Goal: Task Accomplishment & Management: Complete application form

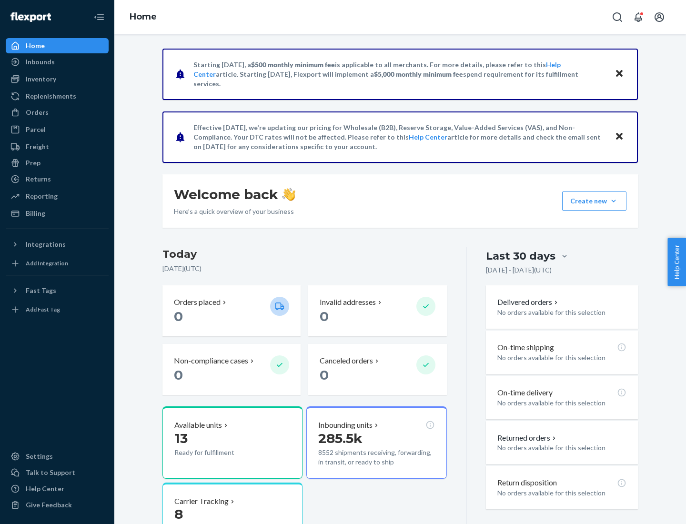
click at [613, 201] on button "Create new Create new inbound Create new order Create new product" at bounding box center [594, 200] width 64 height 19
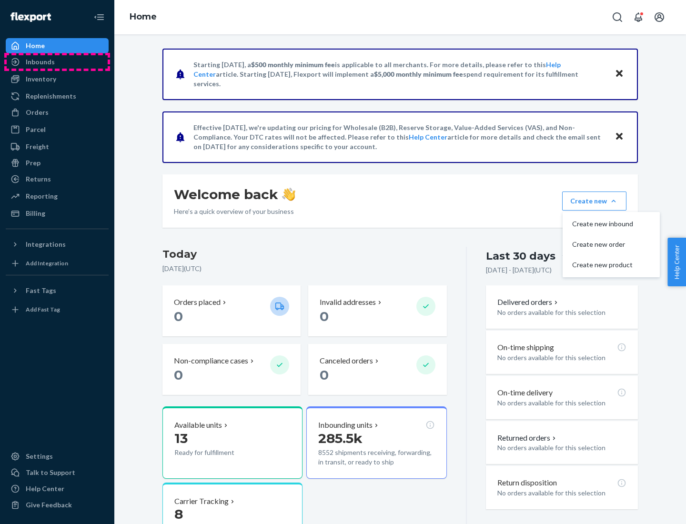
click at [57, 62] on div "Inbounds" at bounding box center [57, 61] width 101 height 13
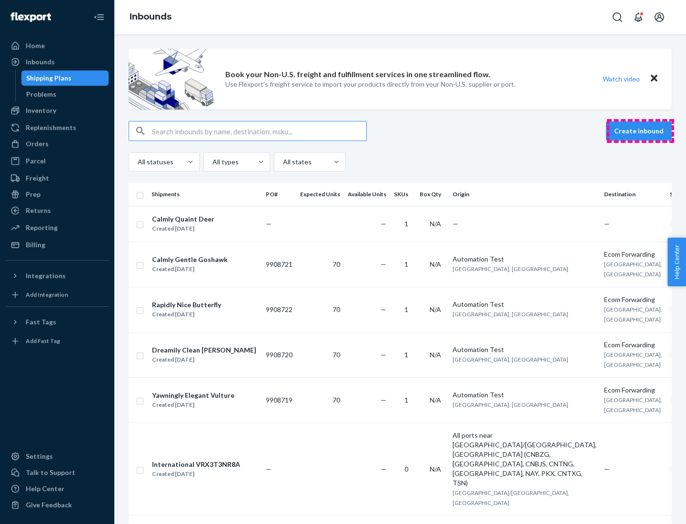
click at [640, 131] on button "Create inbound" at bounding box center [639, 130] width 66 height 19
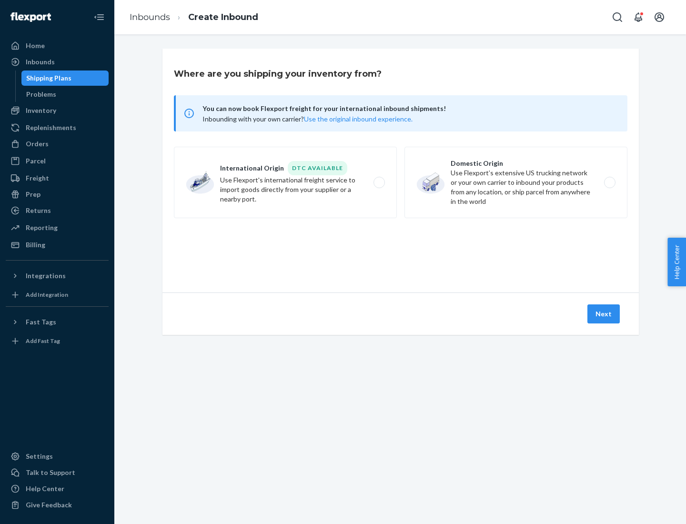
click at [516, 182] on label "Domestic Origin Use Flexport’s extensive US trucking network or your own carrie…" at bounding box center [515, 182] width 223 height 71
click at [609, 182] on input "Domestic Origin Use Flexport’s extensive US trucking network or your own carrie…" at bounding box center [612, 183] width 6 height 6
radio input "true"
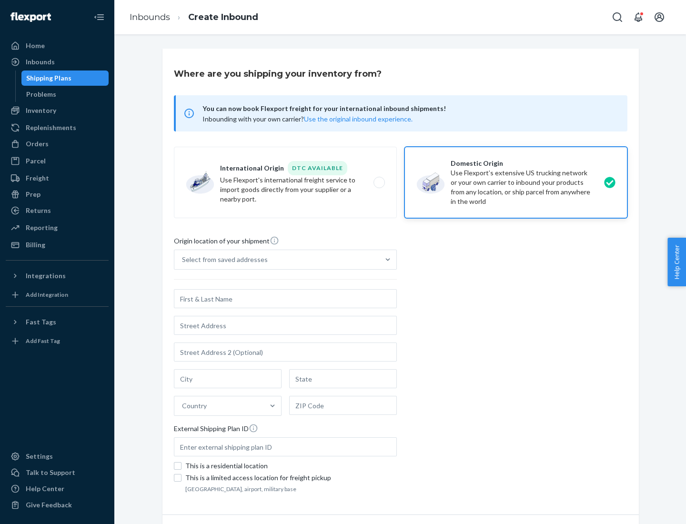
click at [277, 260] on div "Select from saved addresses" at bounding box center [276, 259] width 205 height 19
click at [183, 260] on input "Select from saved addresses" at bounding box center [182, 260] width 1 height 10
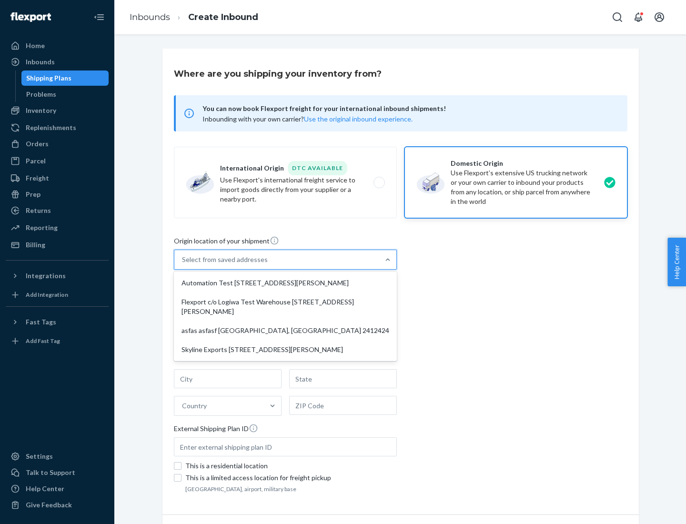
scroll to position [4, 0]
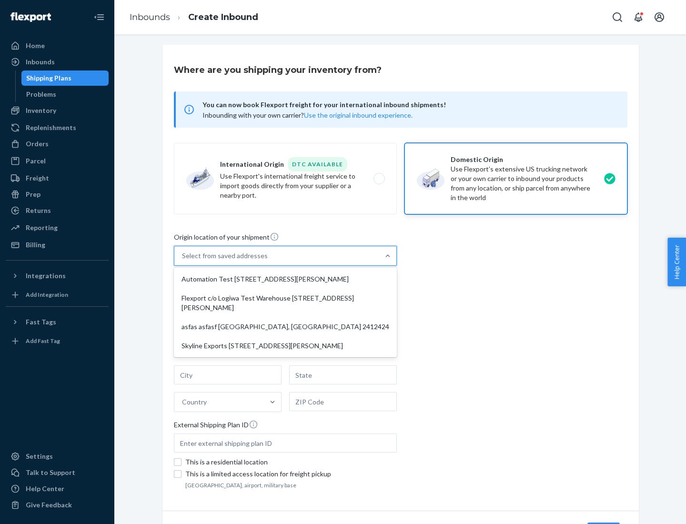
click at [285, 279] on div "Automation Test [STREET_ADDRESS][PERSON_NAME]" at bounding box center [285, 279] width 219 height 19
click at [183, 260] on input "option Automation Test [STREET_ADDRESS][PERSON_NAME] focused, 1 of 4. 4 results…" at bounding box center [182, 256] width 1 height 10
type input "Automation Test"
type input "9th Floor"
type input "[GEOGRAPHIC_DATA]"
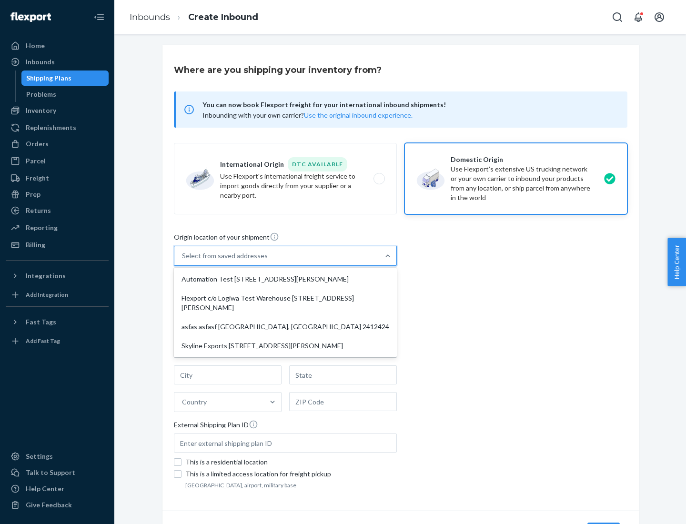
type input "CA"
type input "94104"
type input "[STREET_ADDRESS][PERSON_NAME]"
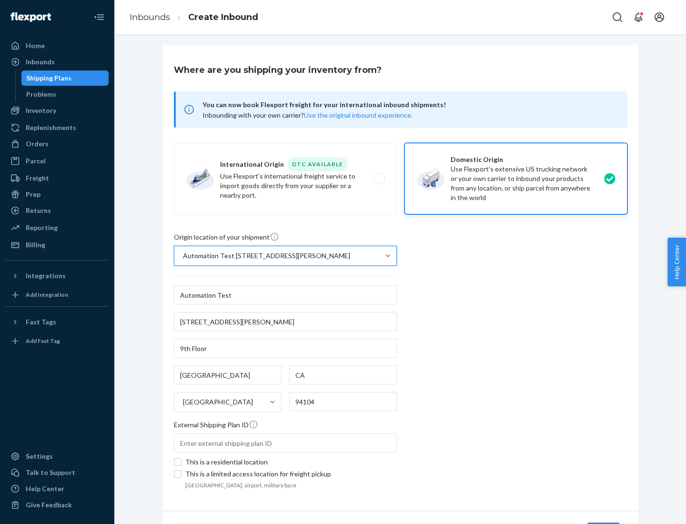
scroll to position [56, 0]
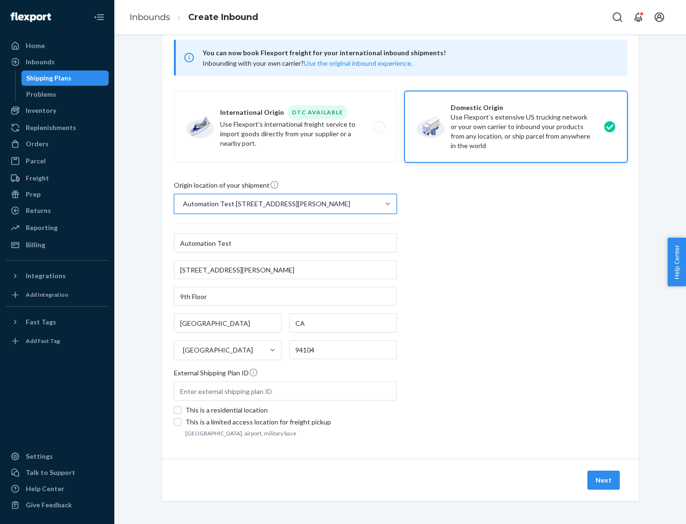
click at [604, 480] on button "Next" at bounding box center [603, 479] width 32 height 19
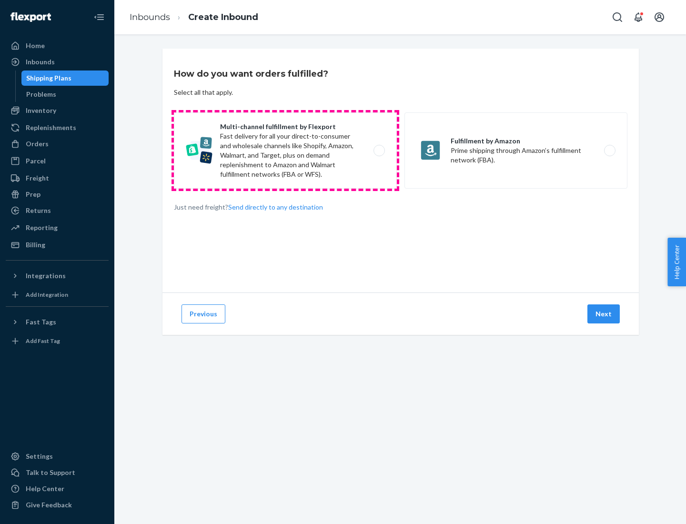
click at [285, 150] on label "Multi-channel fulfillment by Flexport Fast delivery for all your direct-to-cons…" at bounding box center [285, 150] width 223 height 76
click at [379, 150] on input "Multi-channel fulfillment by Flexport Fast delivery for all your direct-to-cons…" at bounding box center [382, 151] width 6 height 6
radio input "true"
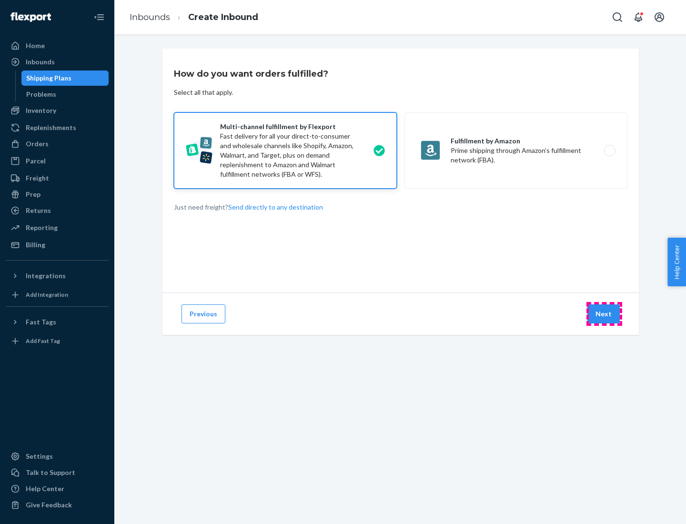
click at [604, 314] on button "Next" at bounding box center [603, 313] width 32 height 19
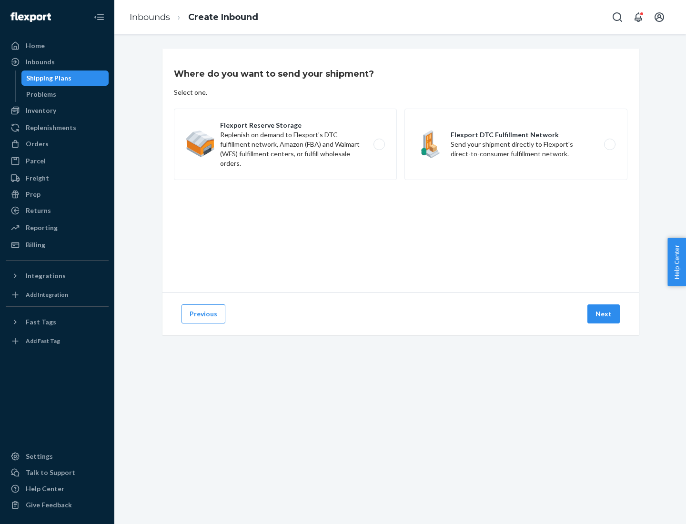
click at [516, 144] on label "Flexport DTC Fulfillment Network Send your shipment directly to Flexport's dire…" at bounding box center [515, 144] width 223 height 71
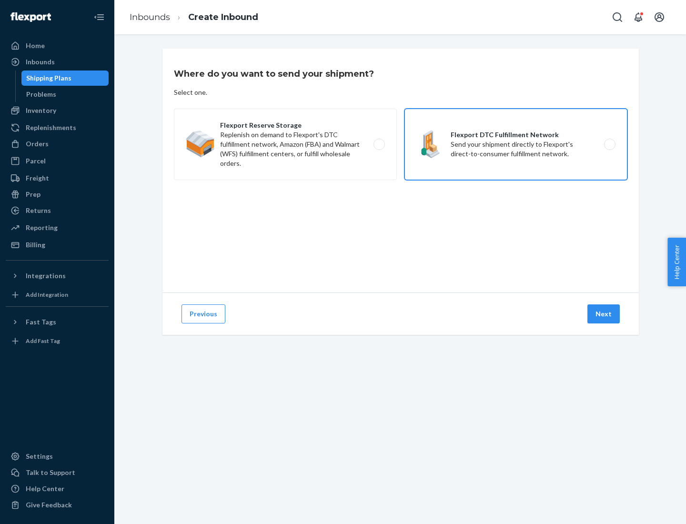
click at [609, 144] on input "Flexport DTC Fulfillment Network Send your shipment directly to Flexport's dire…" at bounding box center [612, 144] width 6 height 6
radio input "true"
click at [604, 314] on button "Next" at bounding box center [603, 313] width 32 height 19
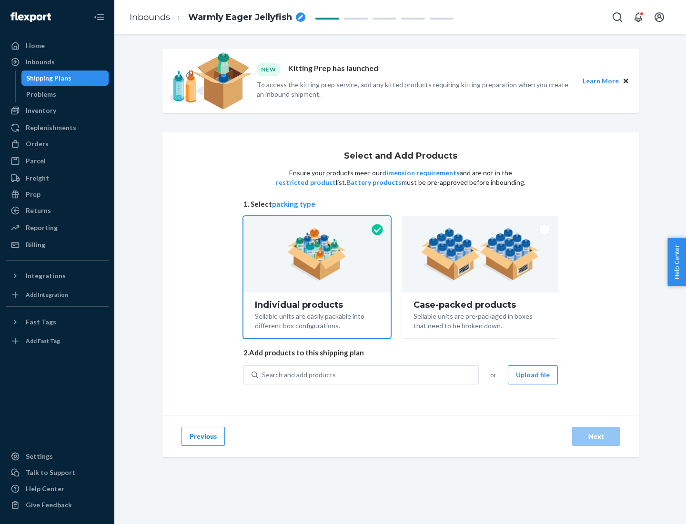
click at [480, 254] on img at bounding box center [479, 254] width 119 height 52
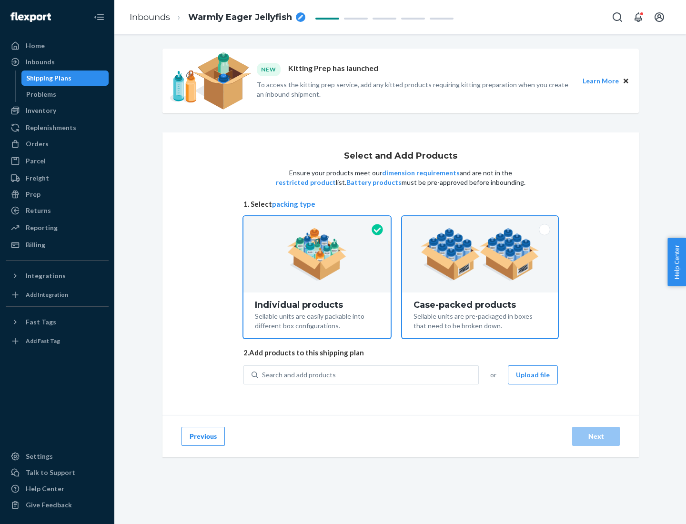
click at [480, 222] on input "Case-packed products Sellable units are pre-packaged in boxes that need to be b…" at bounding box center [480, 219] width 6 height 6
radio input "true"
radio input "false"
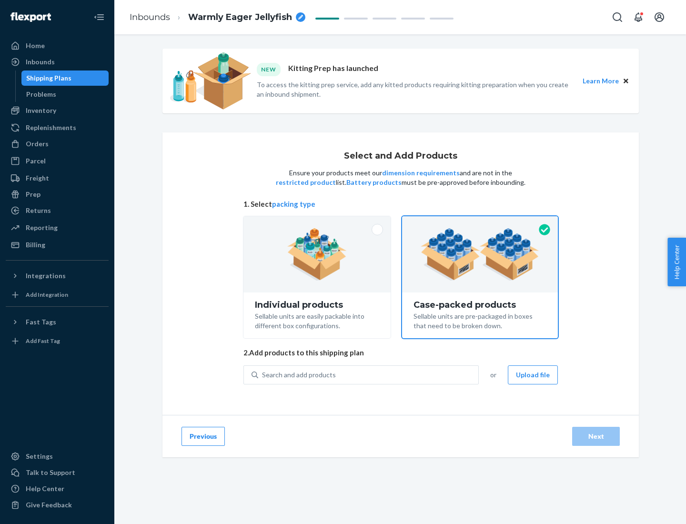
click at [369, 374] on div "Search and add products" at bounding box center [368, 374] width 220 height 17
click at [263, 374] on input "Search and add products" at bounding box center [262, 375] width 1 height 10
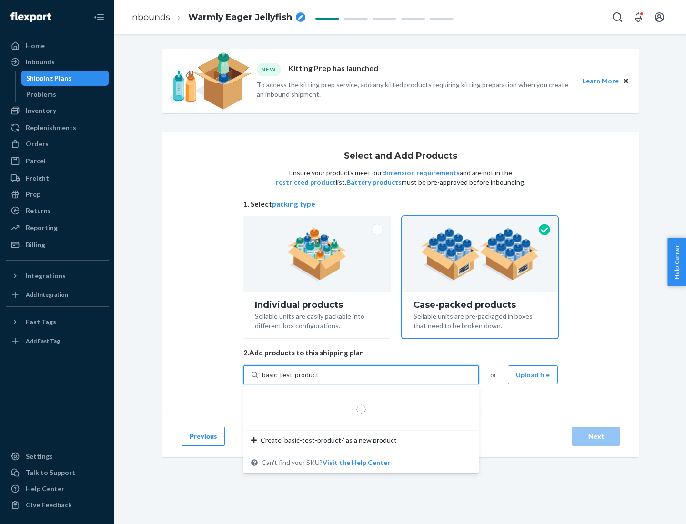
type input "basic-test-product-1"
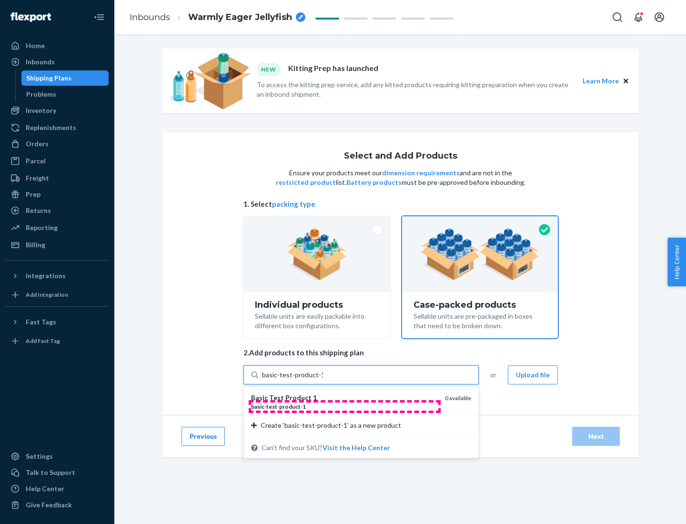
click at [344, 406] on div "basic - test - product - 1" at bounding box center [344, 406] width 186 height 8
click at [323, 380] on input "basic-test-product-1" at bounding box center [292, 375] width 61 height 10
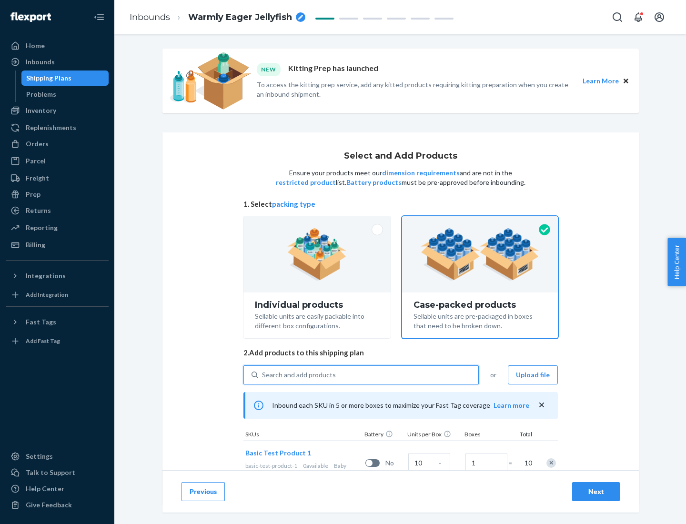
scroll to position [34, 0]
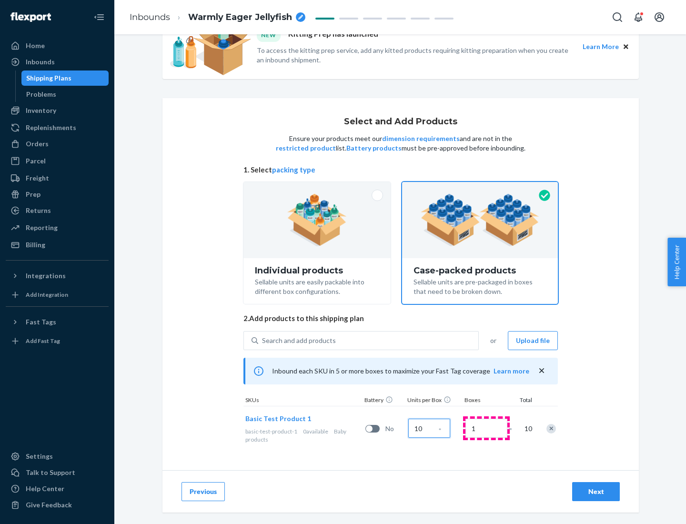
type input "10"
type input "7"
click at [596, 491] on div "Next" at bounding box center [595, 492] width 31 height 10
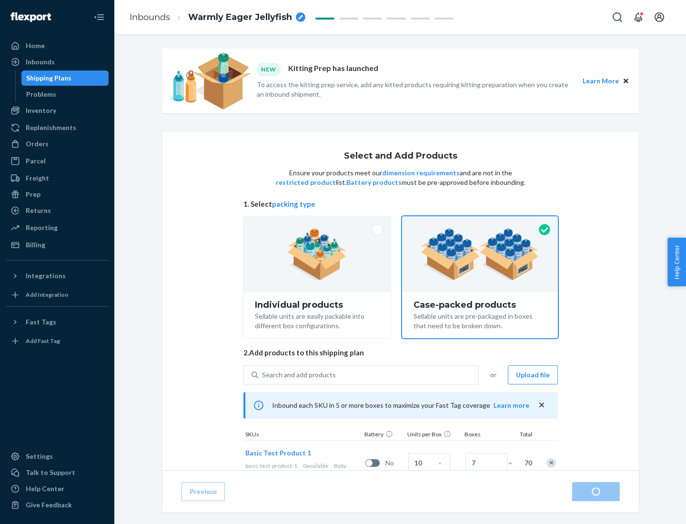
radio input "true"
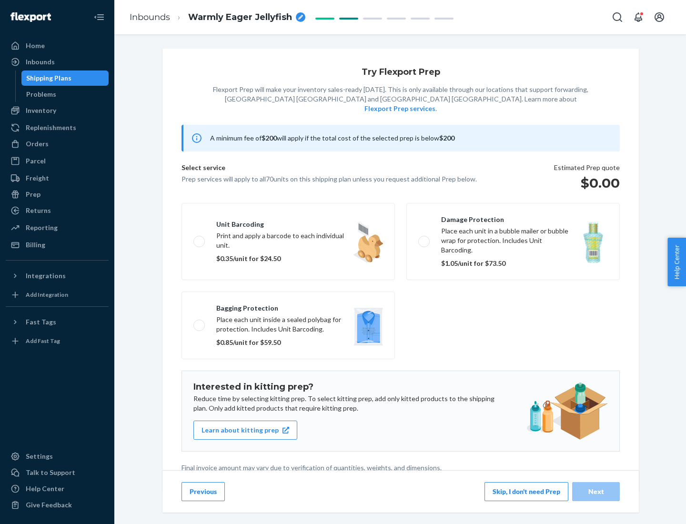
scroll to position [2, 0]
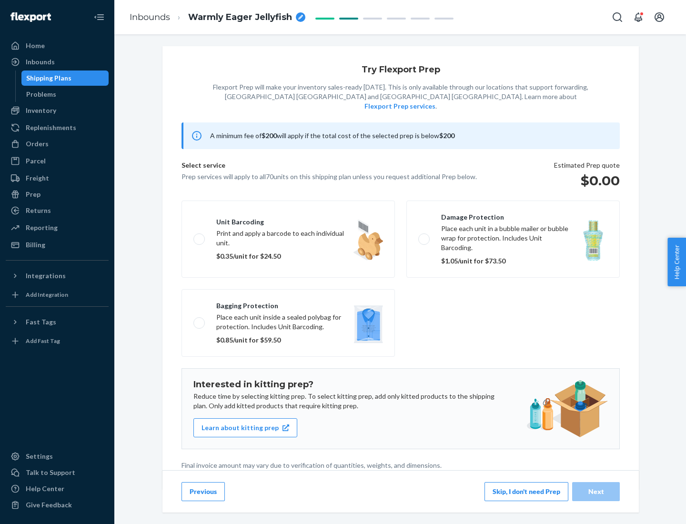
click at [526, 491] on button "Skip, I don't need Prep" at bounding box center [526, 491] width 84 height 19
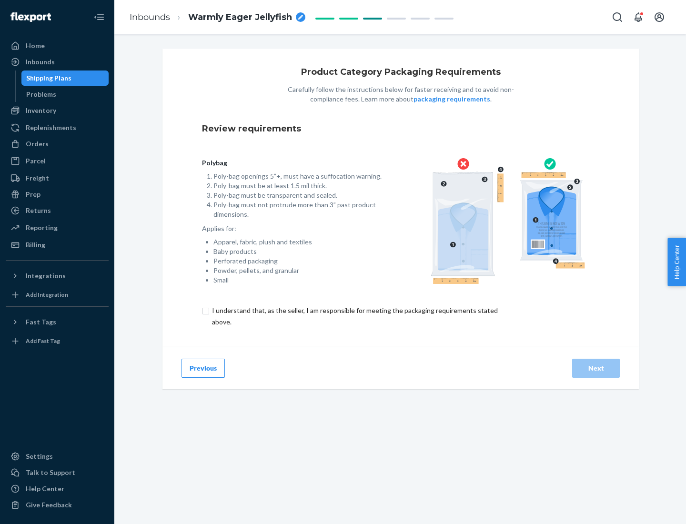
click at [354, 316] on input "checkbox" at bounding box center [360, 316] width 317 height 23
checkbox input "true"
click at [596, 368] on div "Next" at bounding box center [595, 368] width 31 height 10
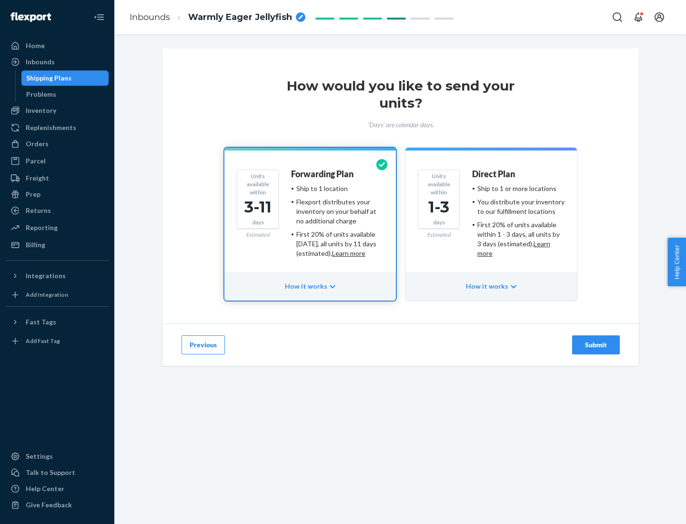
click at [491, 217] on ul "Ship to 1 or more locations You distribute your inventory to our fulfillment lo…" at bounding box center [518, 221] width 92 height 74
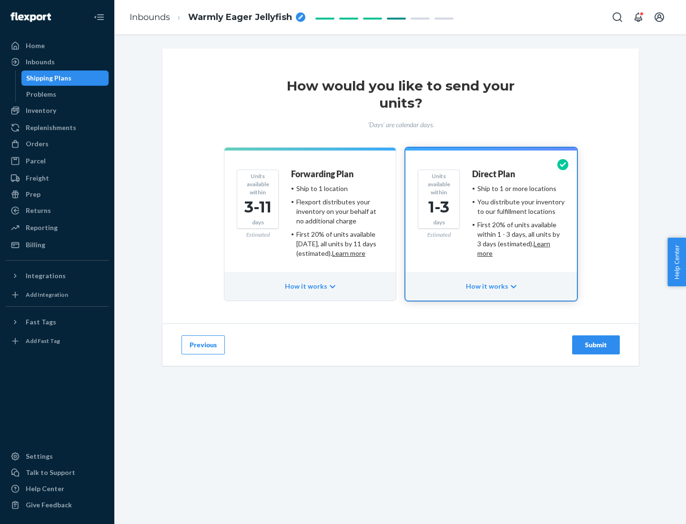
click at [596, 345] on div "Submit" at bounding box center [595, 345] width 31 height 10
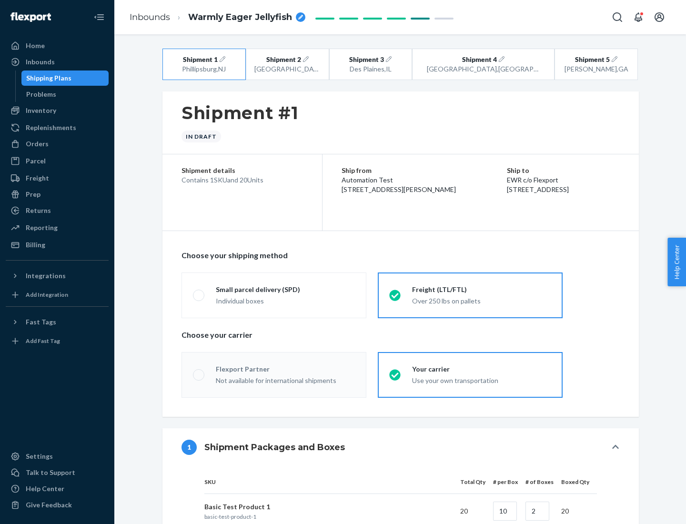
radio input "true"
radio input "false"
radio input "true"
radio input "false"
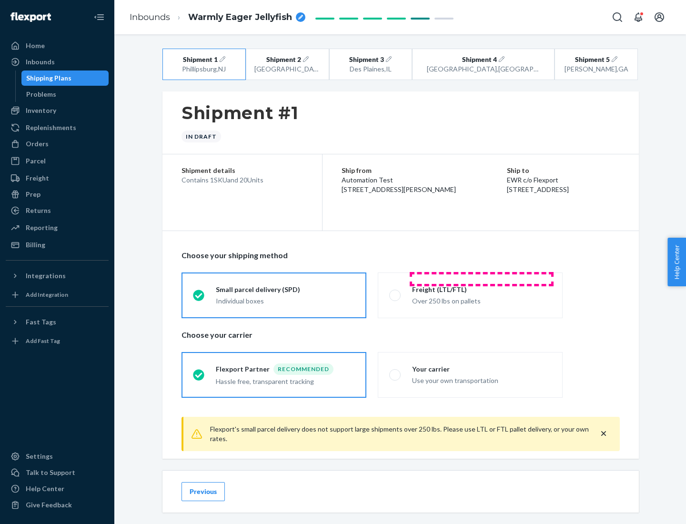
scroll to position [10, 0]
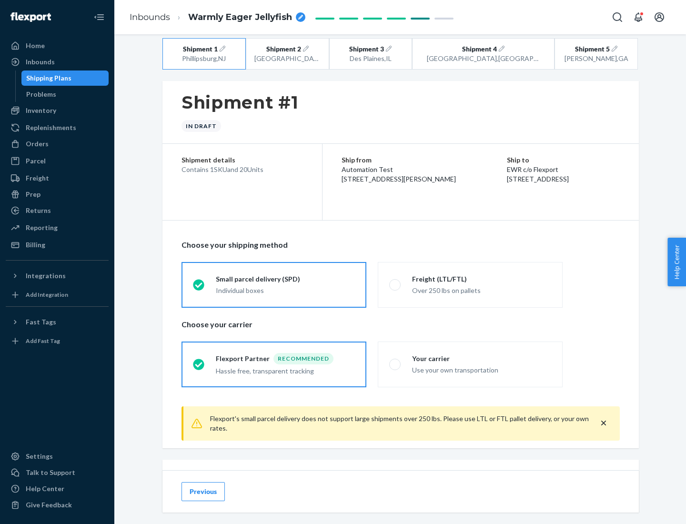
click at [481, 279] on div "Freight (LTL/FTL)" at bounding box center [481, 279] width 139 height 10
click at [395, 281] on input "Freight (LTL/FTL) Over 250 lbs on pallets" at bounding box center [392, 284] width 6 height 6
radio input "true"
radio input "false"
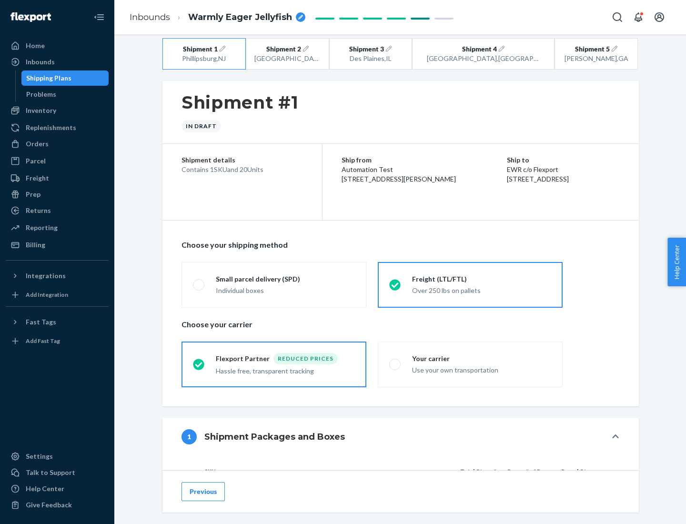
scroll to position [90, 0]
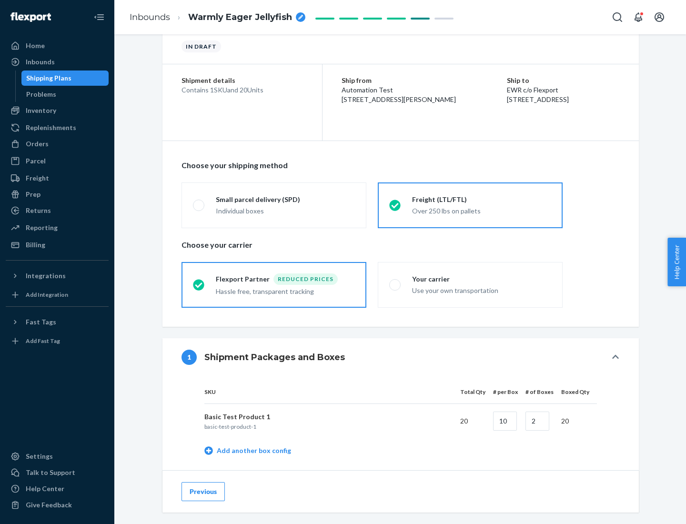
click at [481, 279] on div "Your carrier" at bounding box center [481, 279] width 139 height 10
click at [395, 281] on input "Your carrier Use your own transportation" at bounding box center [392, 284] width 6 height 6
radio input "true"
radio input "false"
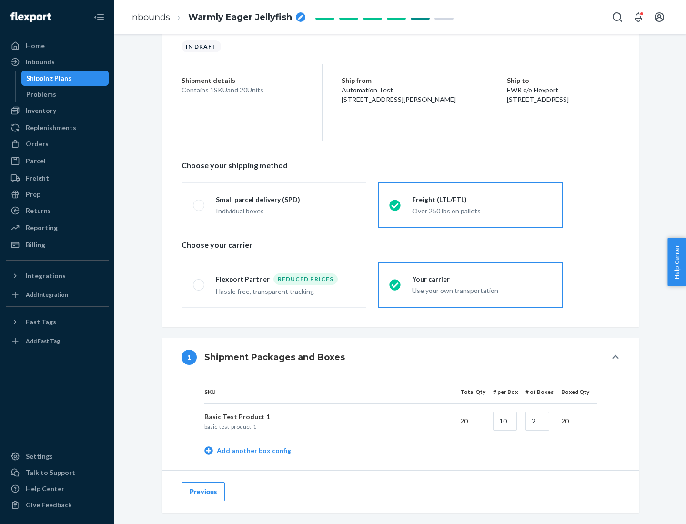
scroll to position [301, 0]
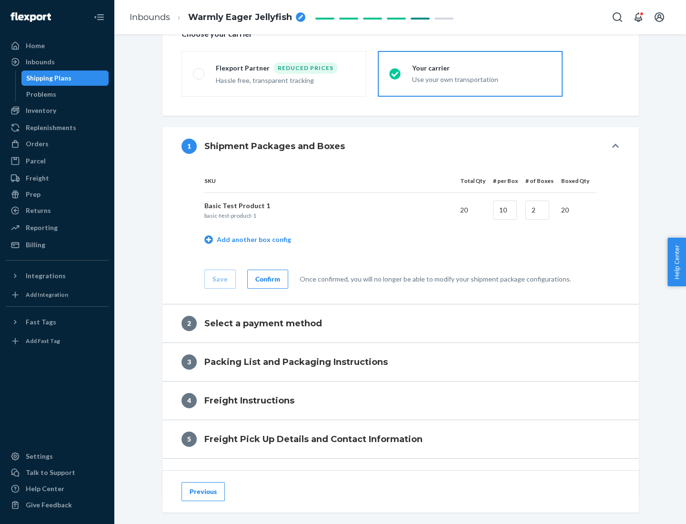
click at [266, 279] on div "Confirm" at bounding box center [267, 279] width 25 height 10
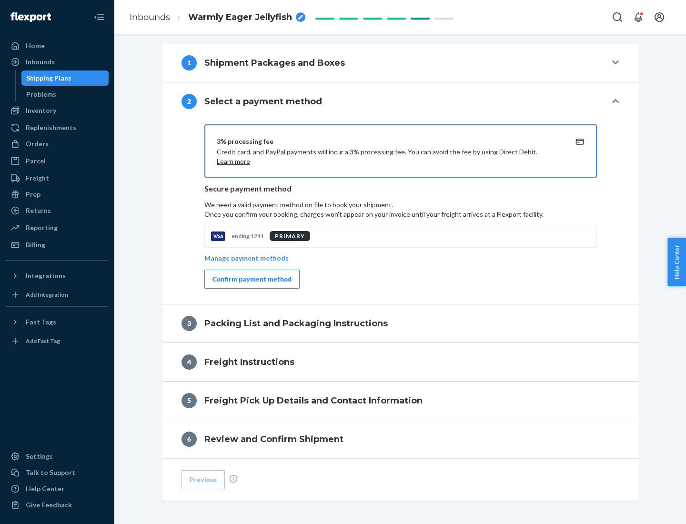
click at [251, 279] on div "Confirm payment method" at bounding box center [251, 279] width 79 height 10
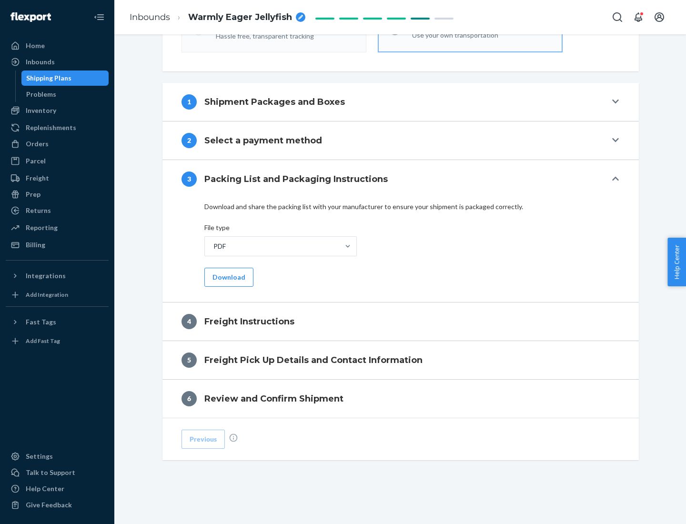
scroll to position [343, 0]
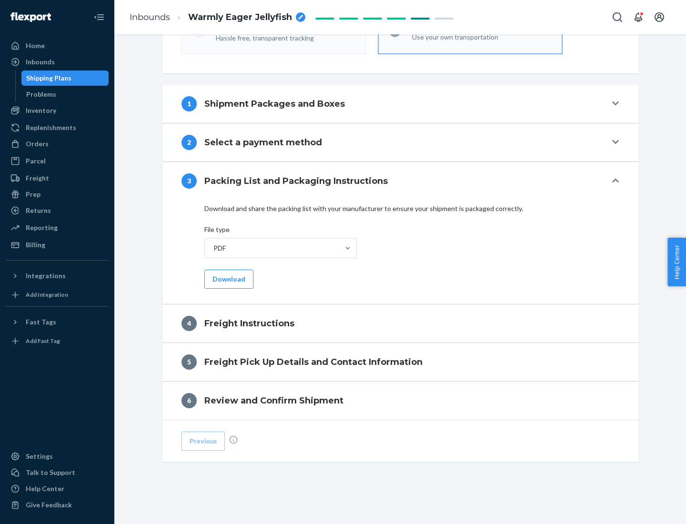
click at [228, 279] on button "Download" at bounding box center [228, 279] width 49 height 19
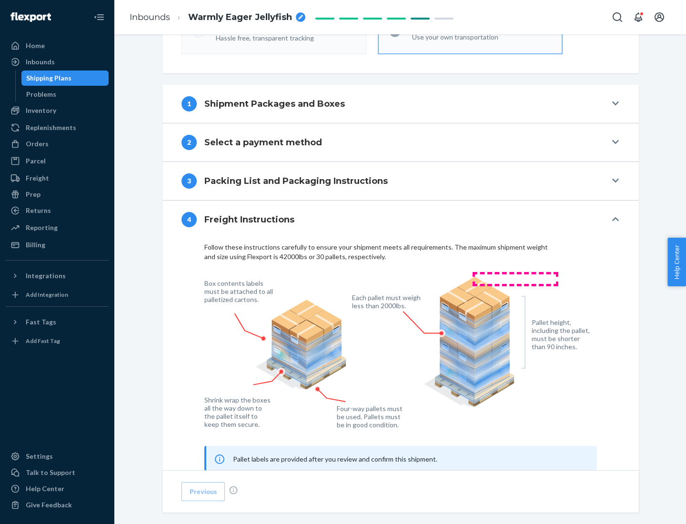
scroll to position [576, 0]
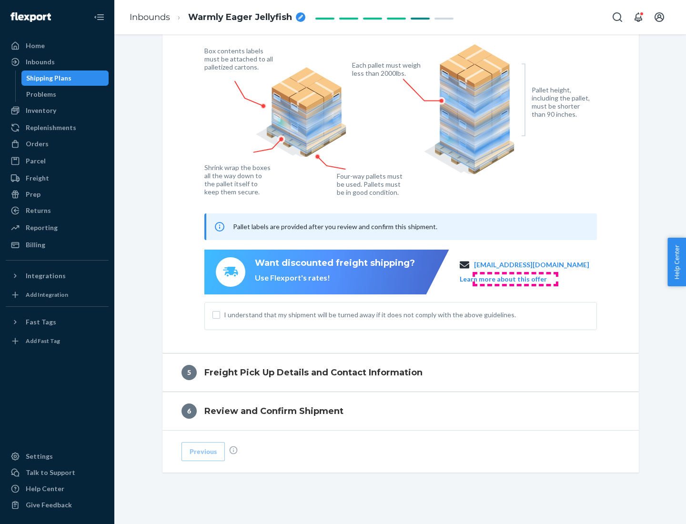
click at [515, 279] on button "Learn more about this offer" at bounding box center [503, 279] width 87 height 10
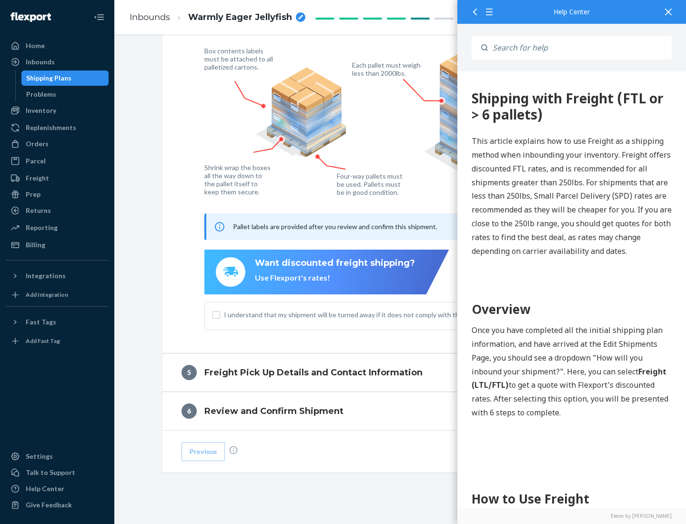
scroll to position [588, 0]
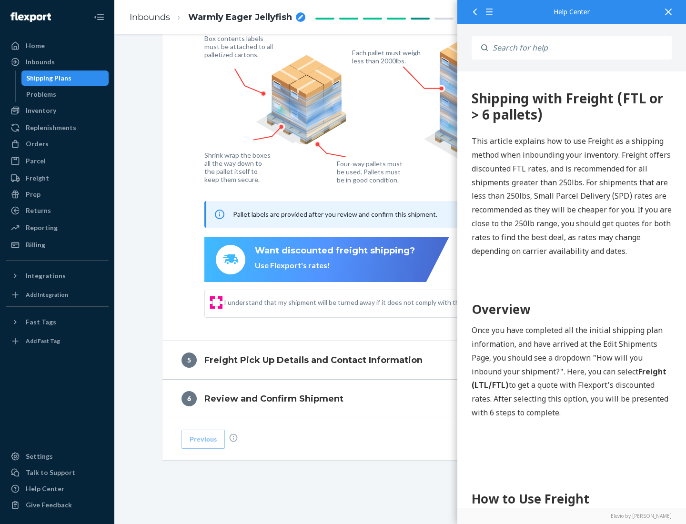
click at [216, 302] on input "I understand that my shipment will be turned away if it does not comply with th…" at bounding box center [216, 303] width 8 height 8
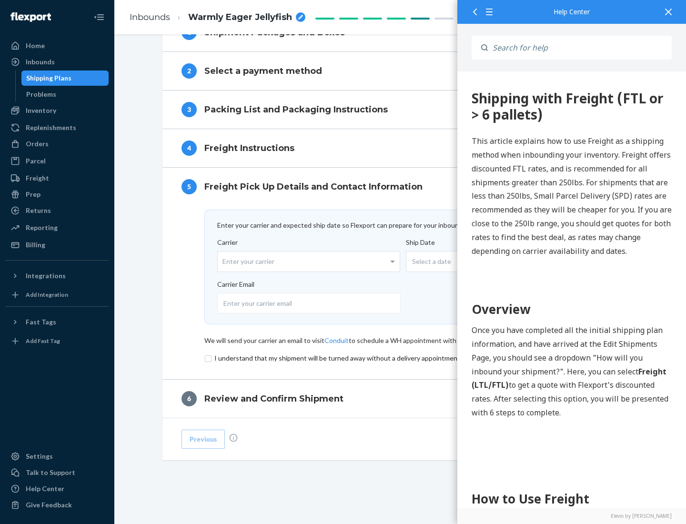
scroll to position [415, 0]
click at [400, 358] on input "checkbox" at bounding box center [400, 357] width 392 height 11
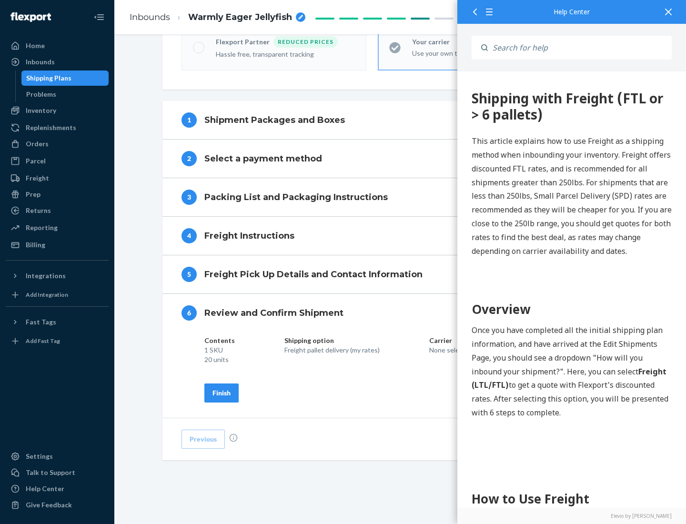
scroll to position [327, 0]
click at [221, 392] on div "Finish" at bounding box center [221, 393] width 18 height 10
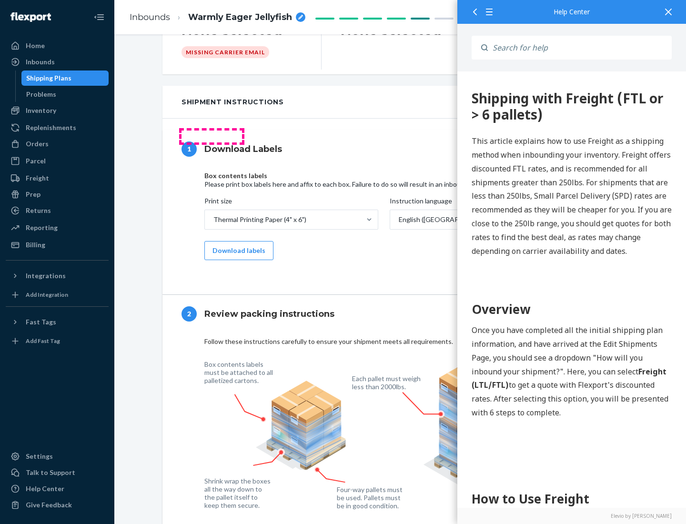
scroll to position [0, 0]
